Goal: Browse casually: Explore the website without a specific task or goal

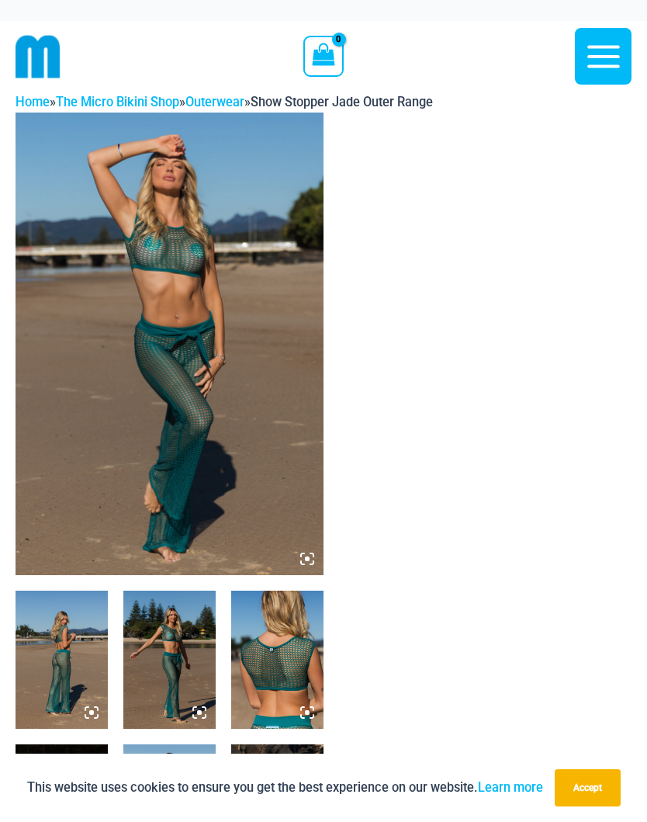
click at [309, 557] on icon at bounding box center [307, 559] width 5 height 5
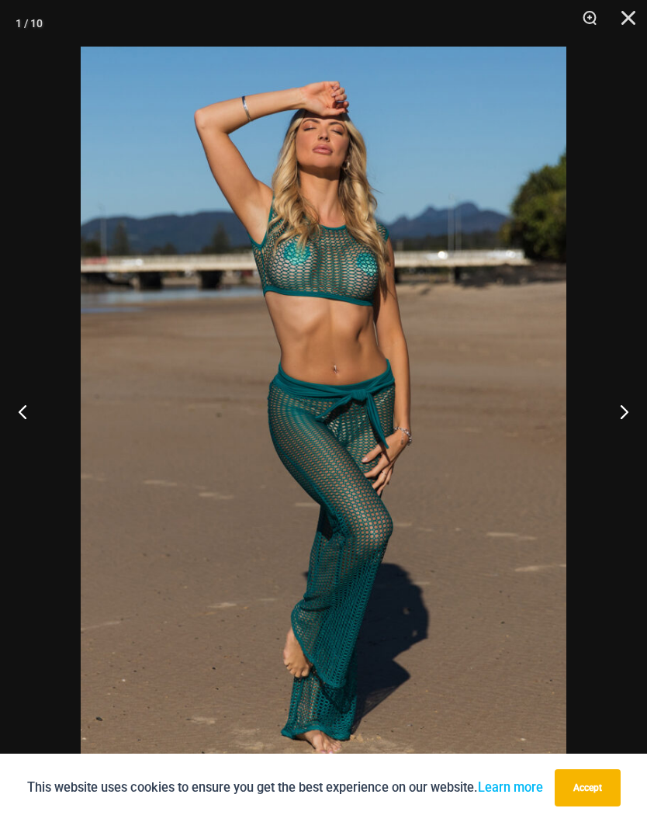
click at [621, 411] on button "Next" at bounding box center [618, 412] width 58 height 78
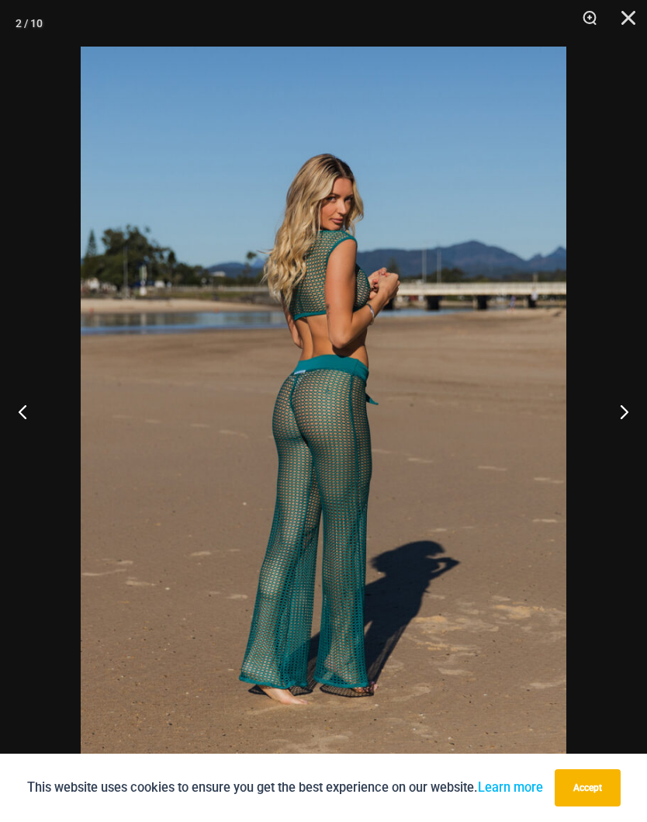
click at [607, 404] on button "Next" at bounding box center [618, 412] width 58 height 78
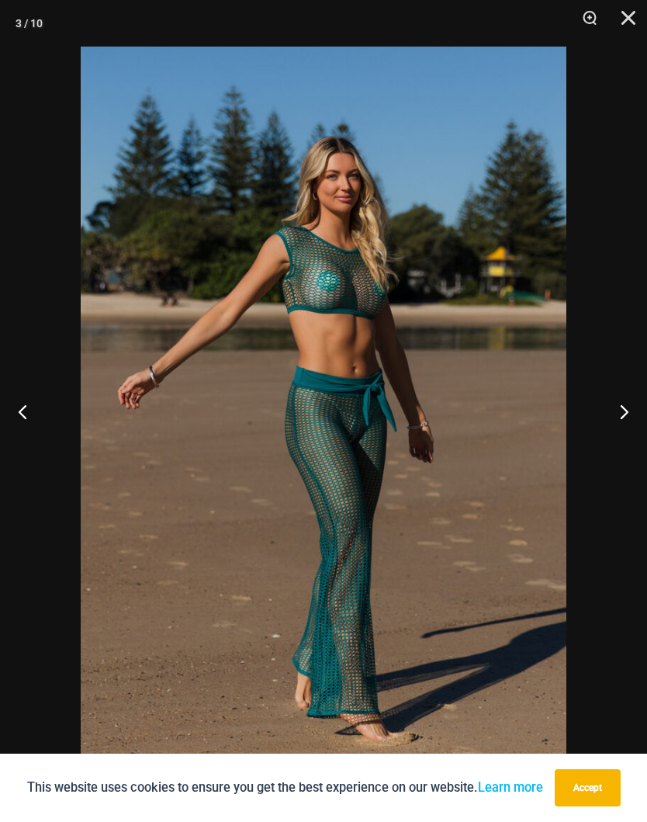
click at [626, 414] on button "Next" at bounding box center [618, 412] width 58 height 78
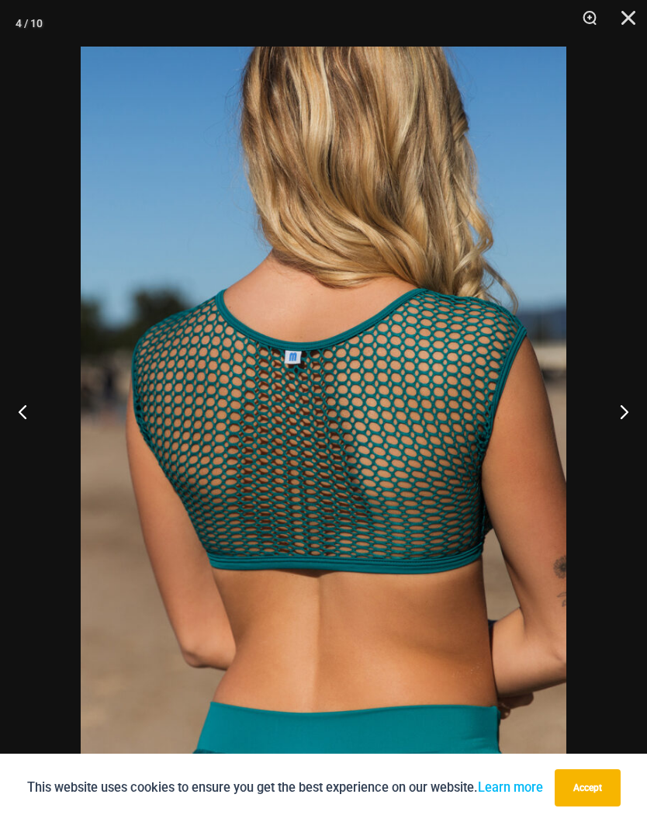
click at [626, 415] on button "Next" at bounding box center [618, 412] width 58 height 78
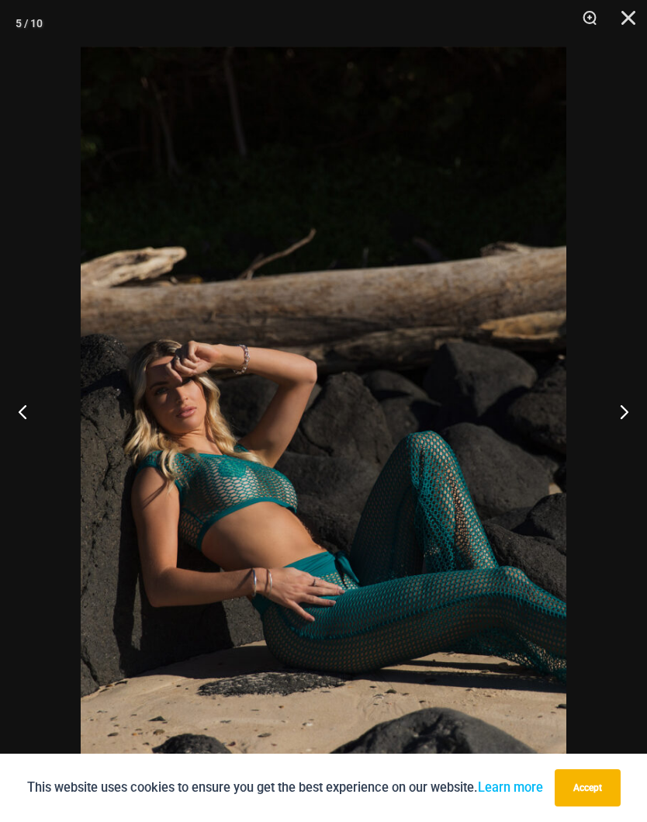
click at [626, 412] on button "Next" at bounding box center [618, 412] width 58 height 78
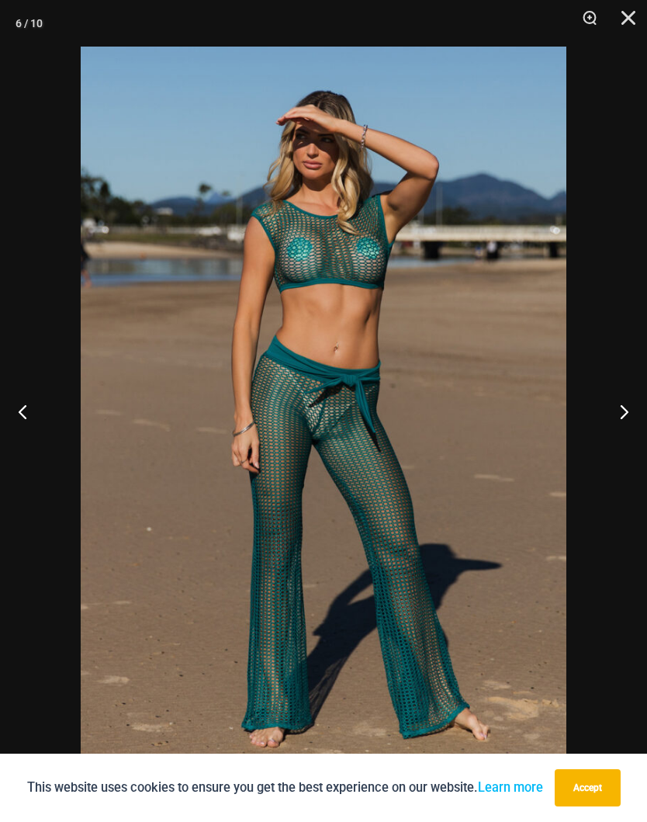
click at [625, 406] on button "Next" at bounding box center [618, 412] width 58 height 78
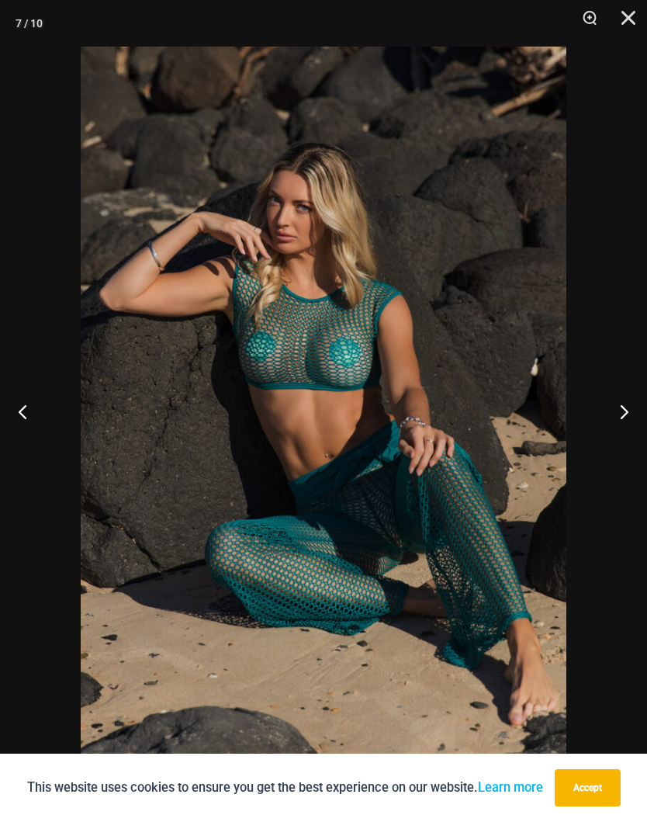
click at [622, 418] on button "Next" at bounding box center [618, 412] width 58 height 78
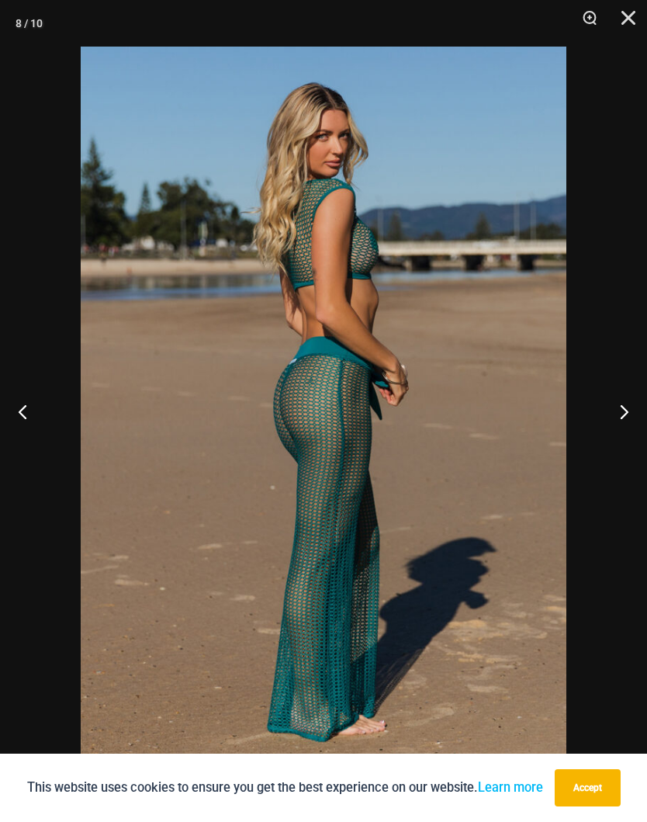
click at [627, 412] on button "Next" at bounding box center [618, 412] width 58 height 78
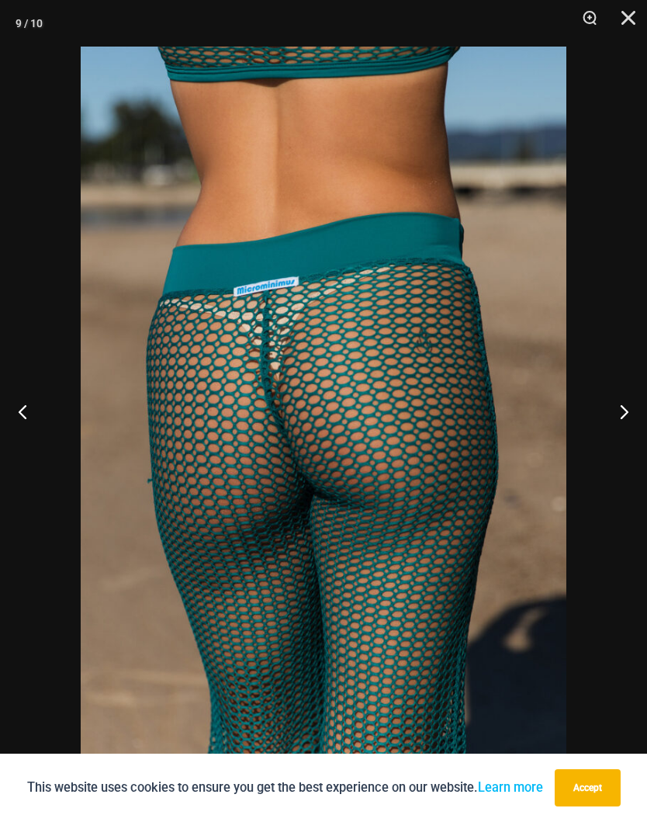
click at [636, 414] on button "Next" at bounding box center [618, 412] width 58 height 78
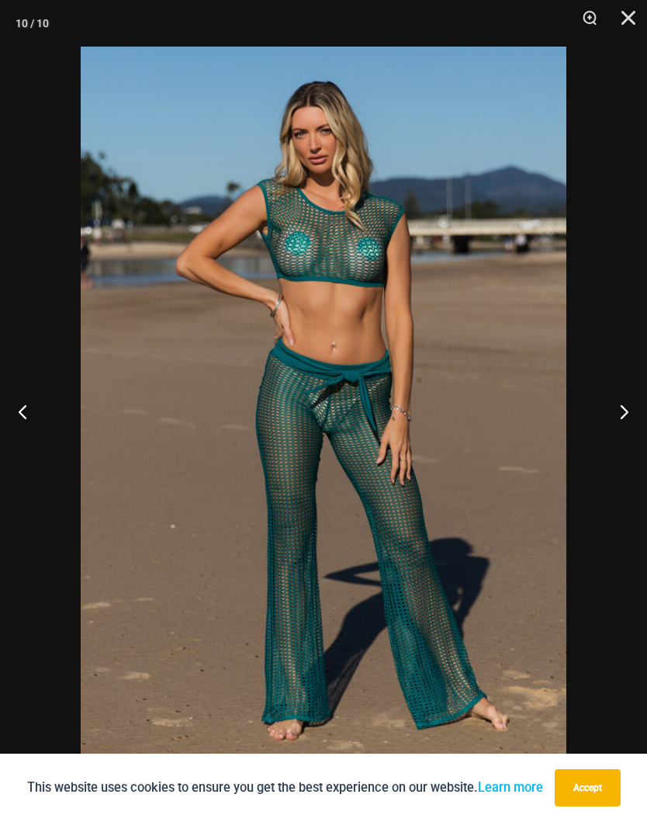
click at [627, 412] on button "Next" at bounding box center [618, 412] width 58 height 78
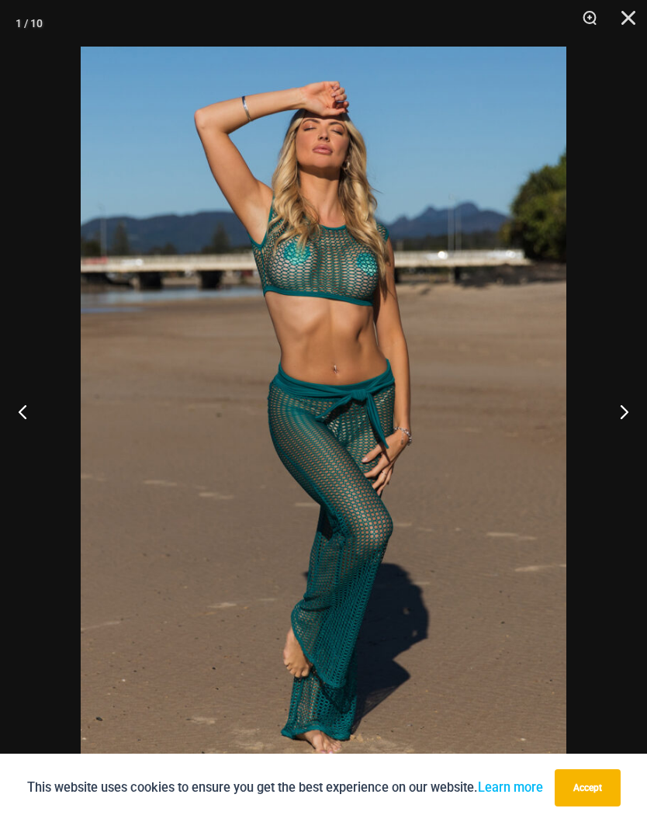
click at [625, 414] on button "Next" at bounding box center [618, 412] width 58 height 78
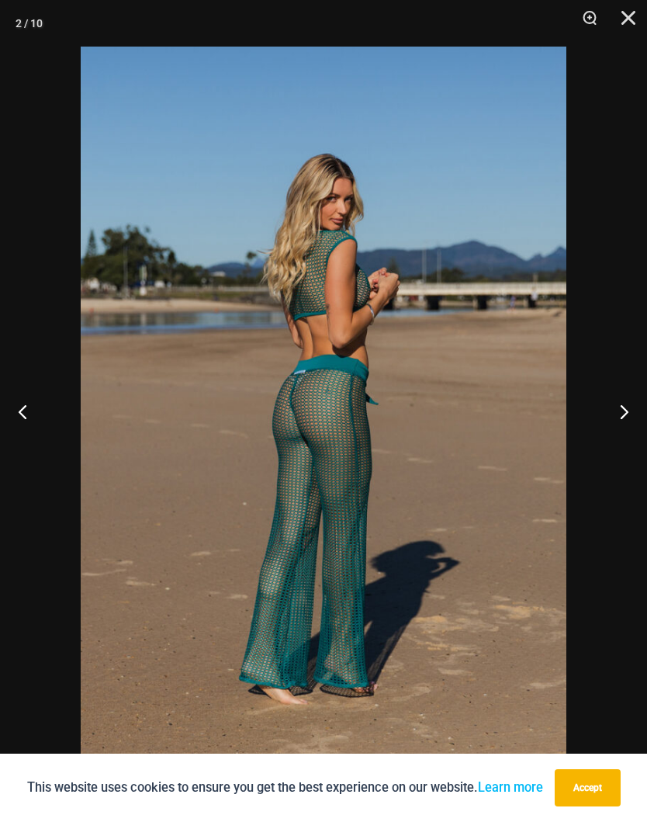
click at [627, 414] on button "Next" at bounding box center [618, 412] width 58 height 78
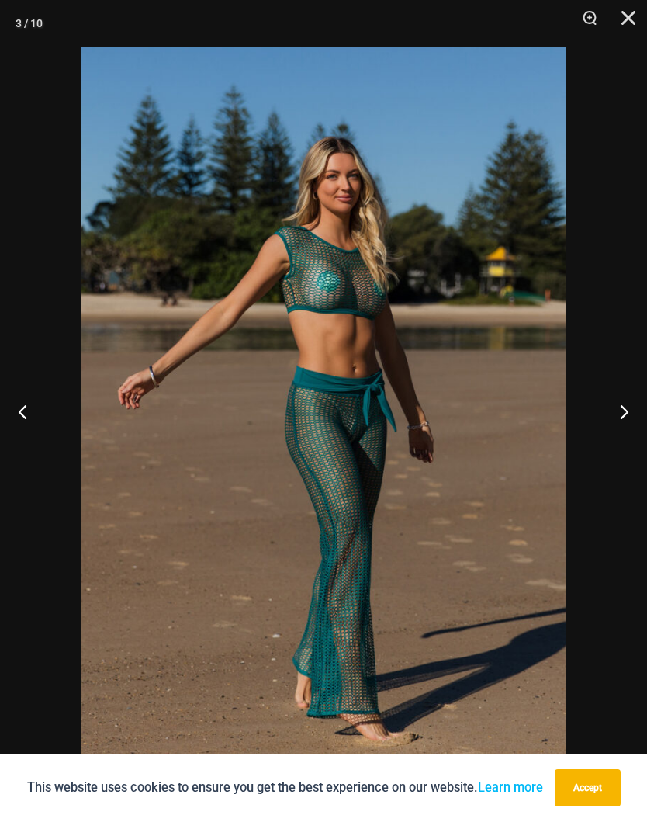
click at [630, 412] on button "Next" at bounding box center [618, 412] width 58 height 78
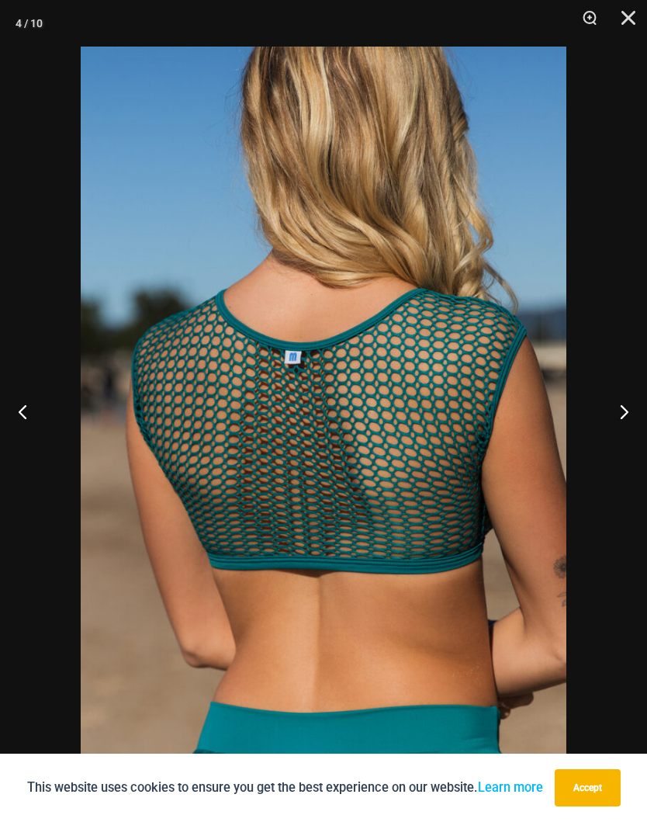
click at [625, 410] on button "Next" at bounding box center [618, 412] width 58 height 78
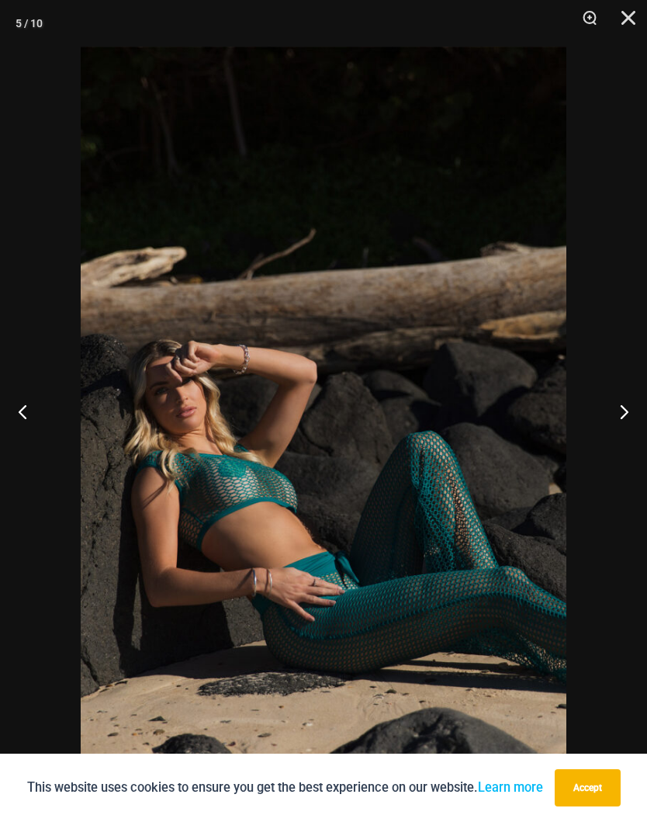
click at [628, 411] on button "Next" at bounding box center [618, 412] width 58 height 78
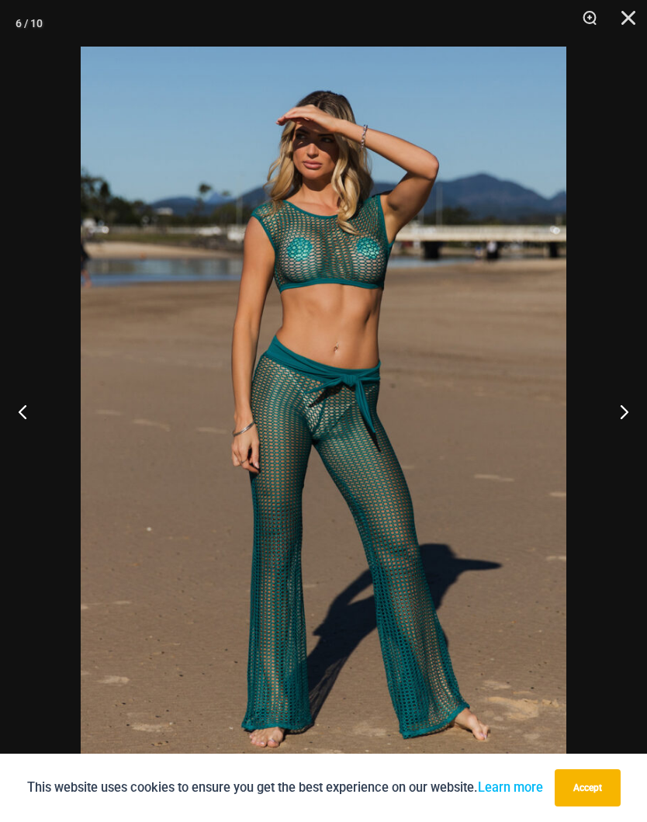
click at [625, 417] on button "Next" at bounding box center [618, 412] width 58 height 78
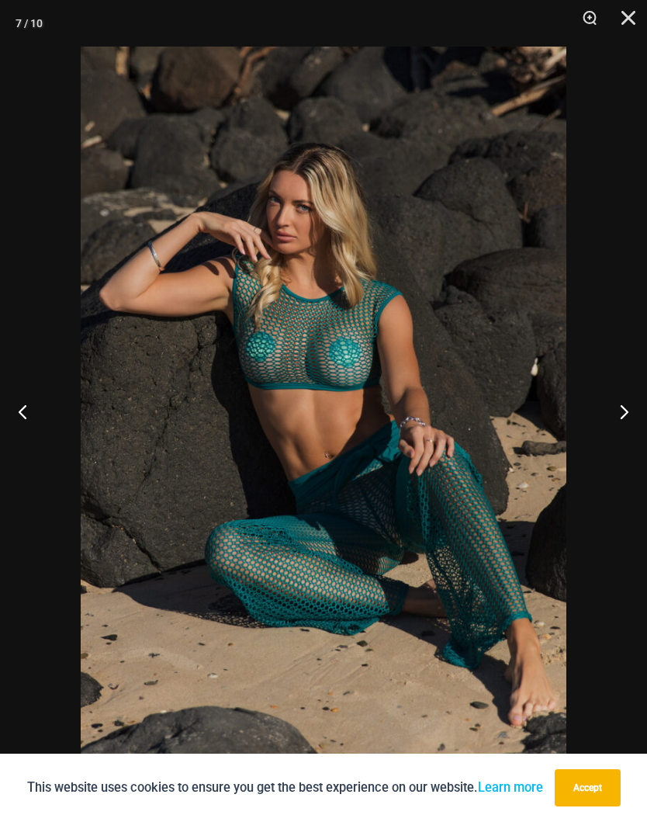
click at [630, 415] on button "Next" at bounding box center [618, 412] width 58 height 78
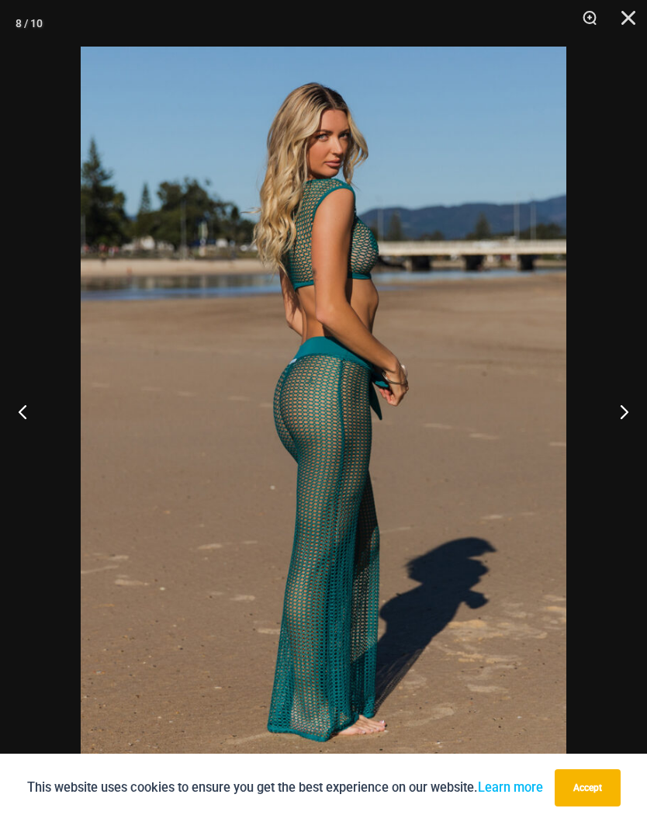
click at [638, 408] on button "Next" at bounding box center [618, 412] width 58 height 78
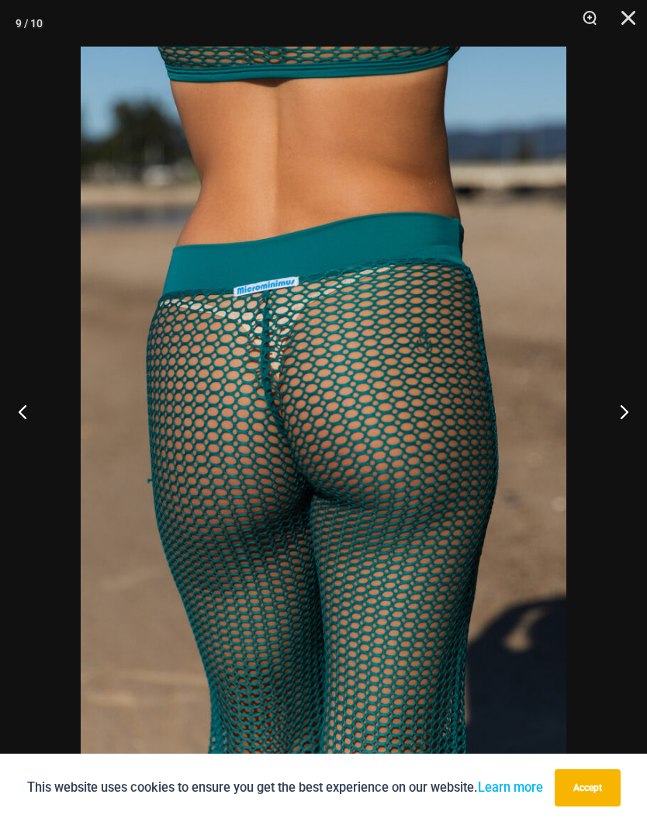
click at [643, 411] on button "Next" at bounding box center [618, 412] width 58 height 78
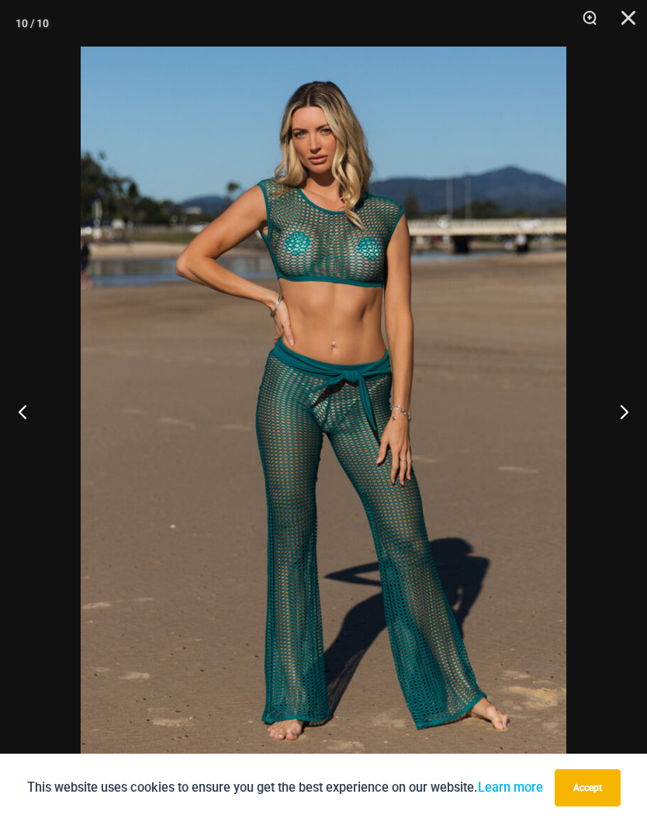
click at [630, 12] on button "Close" at bounding box center [623, 23] width 39 height 47
